Goal: Task Accomplishment & Management: Manage account settings

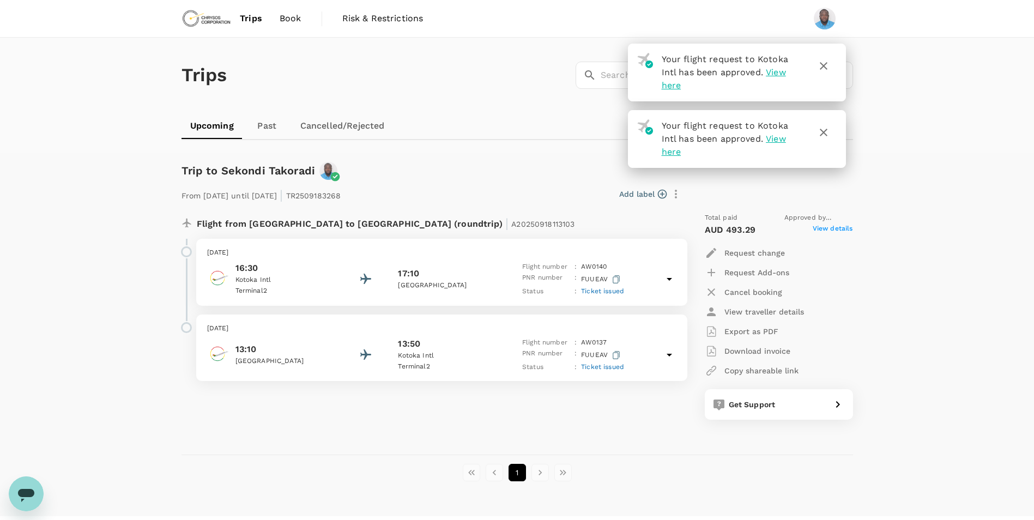
click at [823, 131] on icon "button" at bounding box center [823, 132] width 13 height 13
click at [823, 67] on icon "button" at bounding box center [824, 66] width 8 height 8
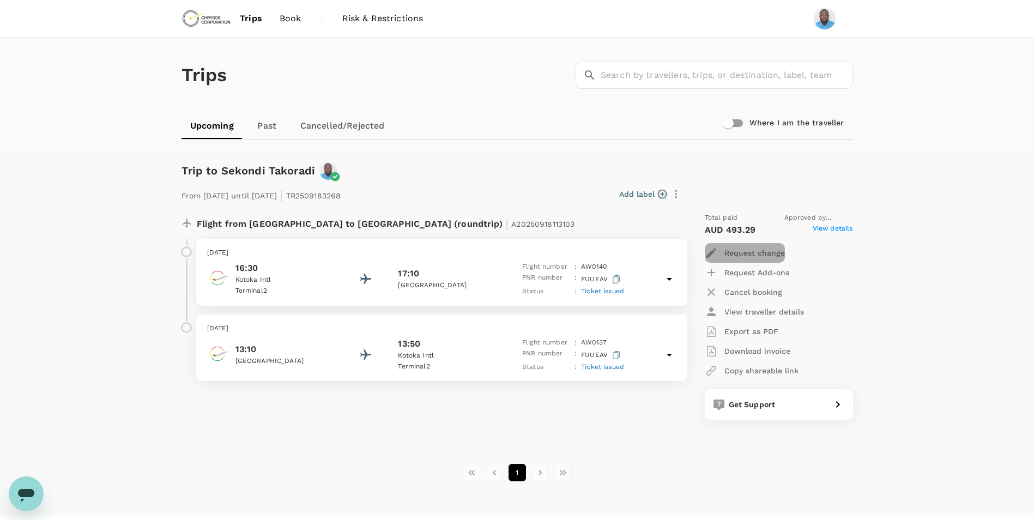
click at [747, 252] on p "Request change" at bounding box center [755, 253] width 61 height 11
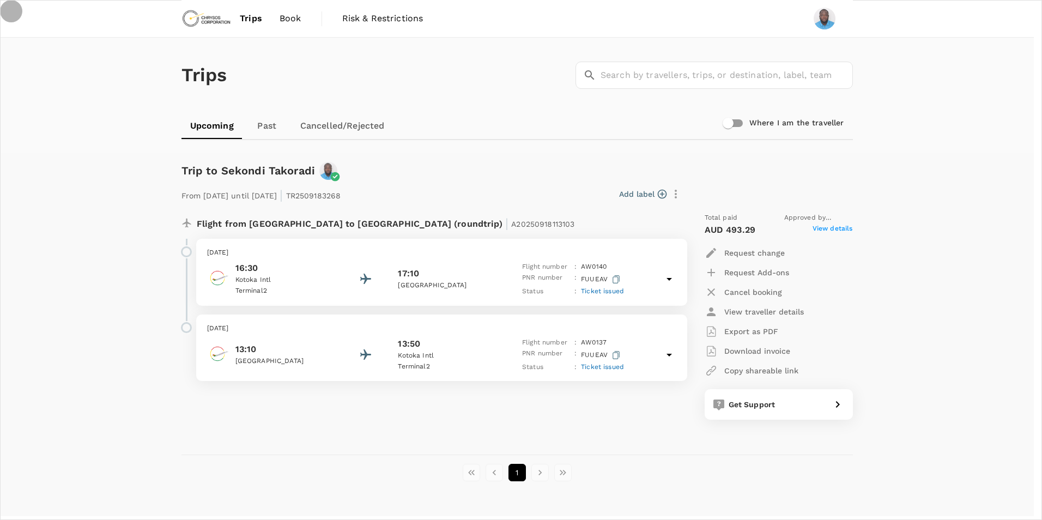
click at [765, 333] on button "26" at bounding box center [760, 327] width 10 height 10
type input "[DATE]"
click at [1006, 233] on body "Trips Book Risk & Restrictions Trips ​ ​ Upcoming Past Cancelled/Rejected Where…" at bounding box center [521, 529] width 1042 height 1059
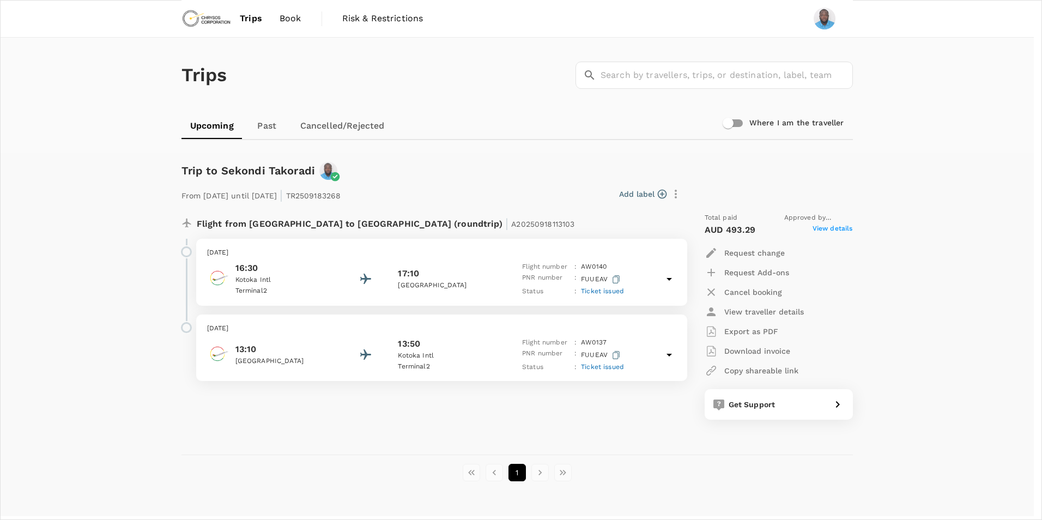
type input "12:00-17:00"
type textarea "R"
type textarea "Government Regulators rescheduled their inspection by a day, due to unexpected …"
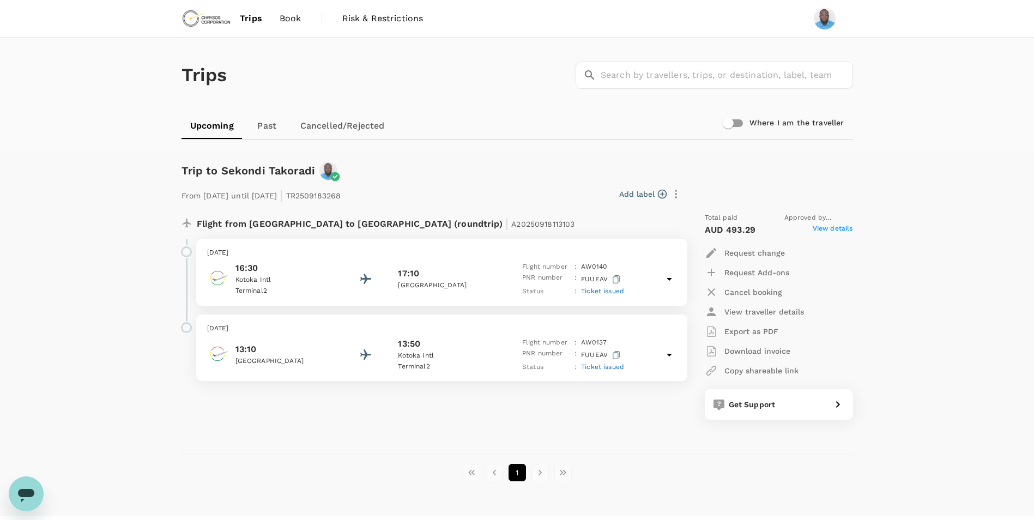
click at [268, 126] on link "Past" at bounding box center [267, 126] width 49 height 26
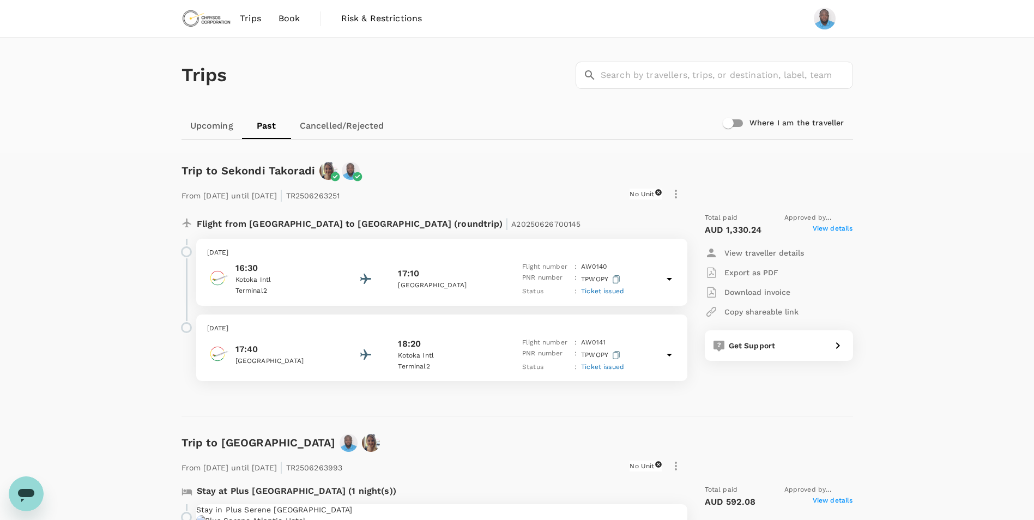
click at [218, 129] on link "Upcoming" at bounding box center [212, 126] width 61 height 26
